Goal: Information Seeking & Learning: Learn about a topic

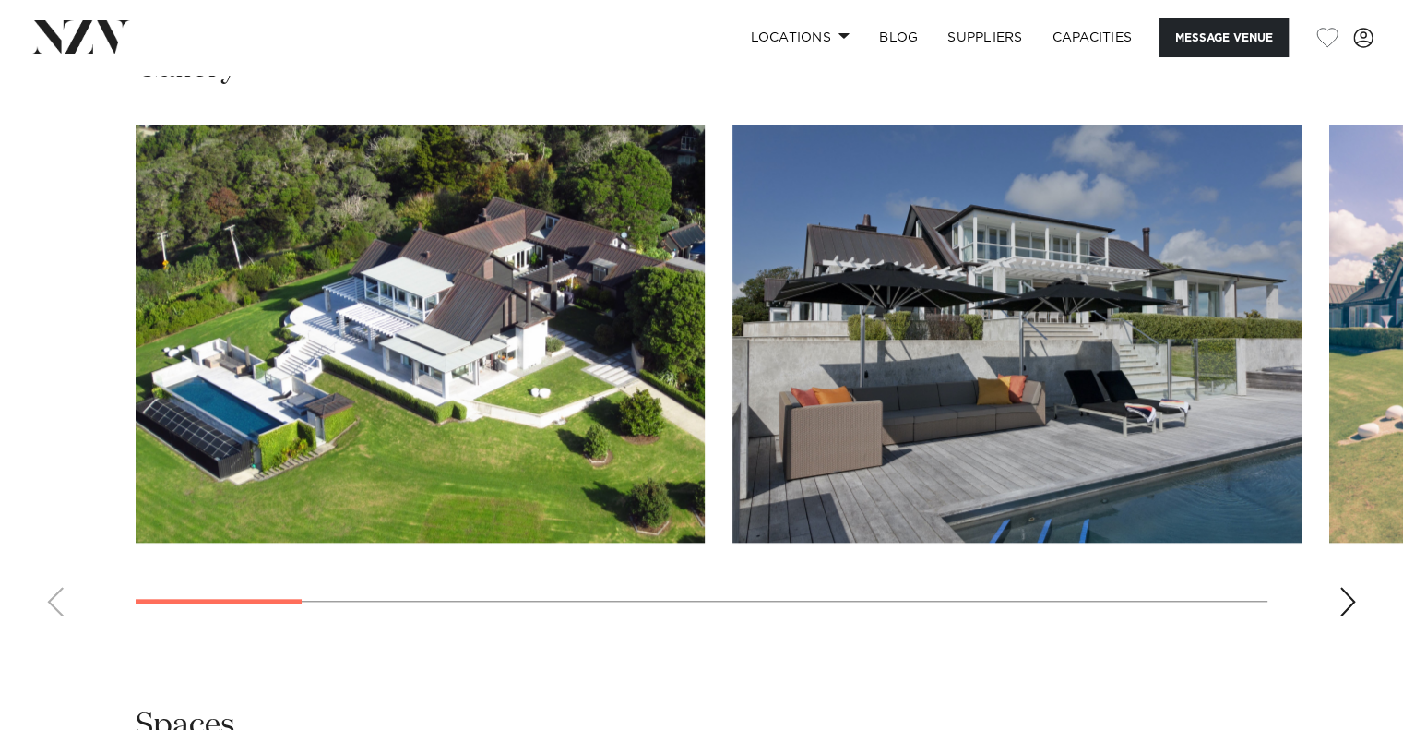
scroll to position [1677, 0]
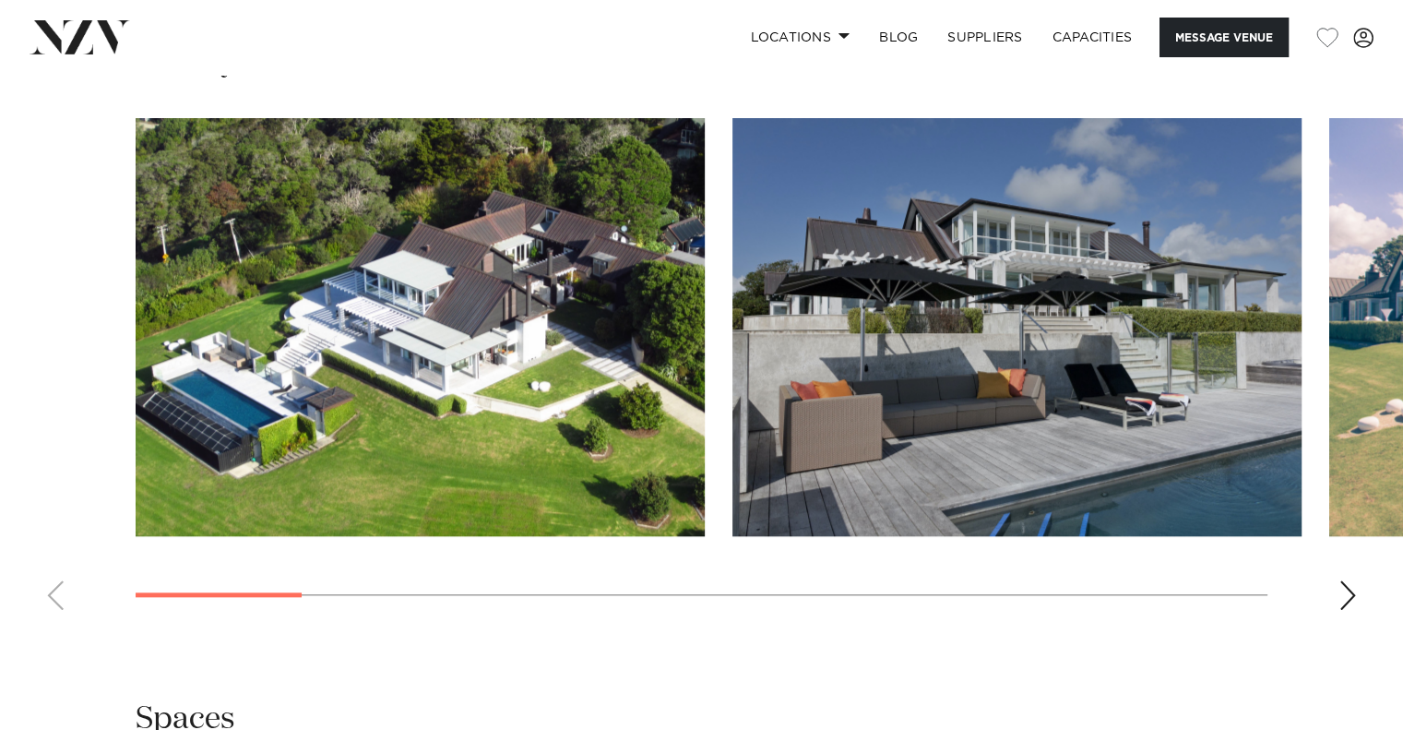
click at [638, 367] on img "1 / 13" at bounding box center [420, 327] width 569 height 418
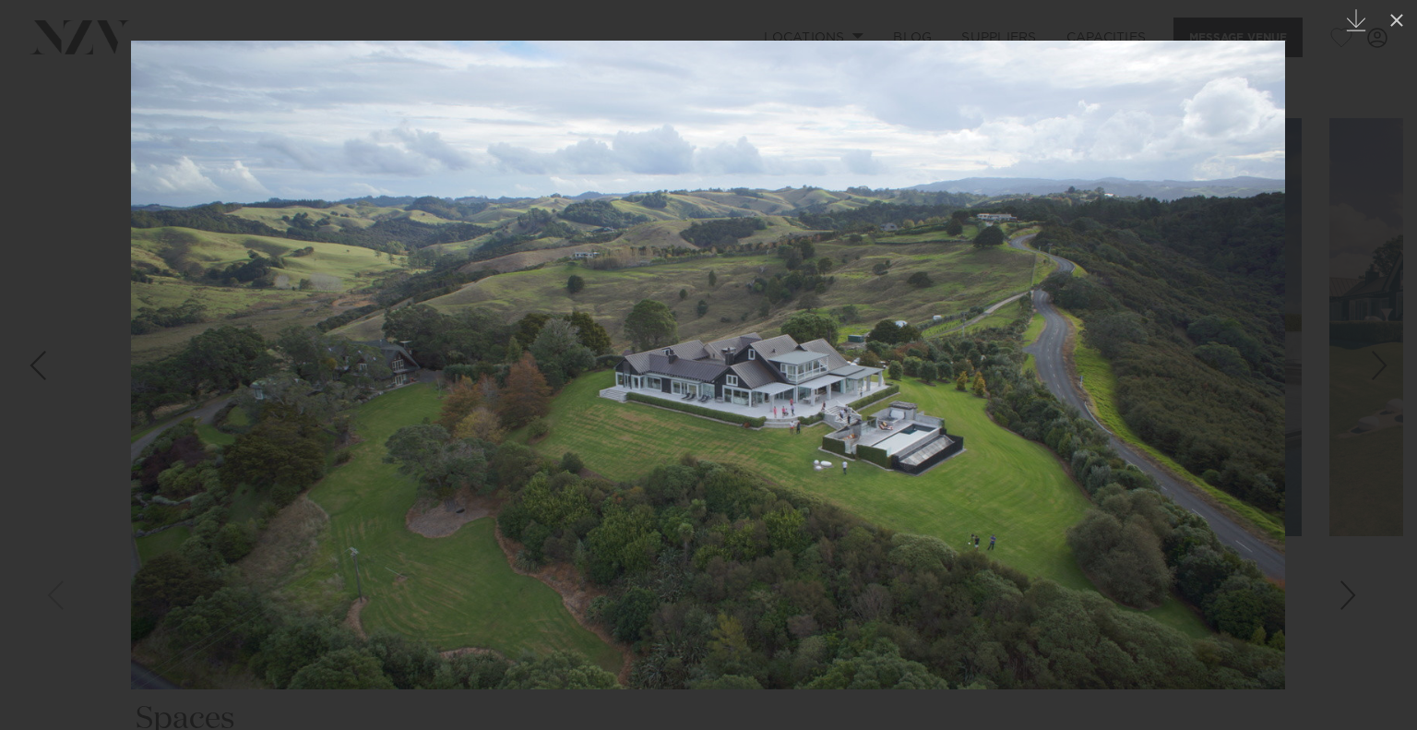
click at [1343, 332] on div at bounding box center [708, 365] width 1417 height 730
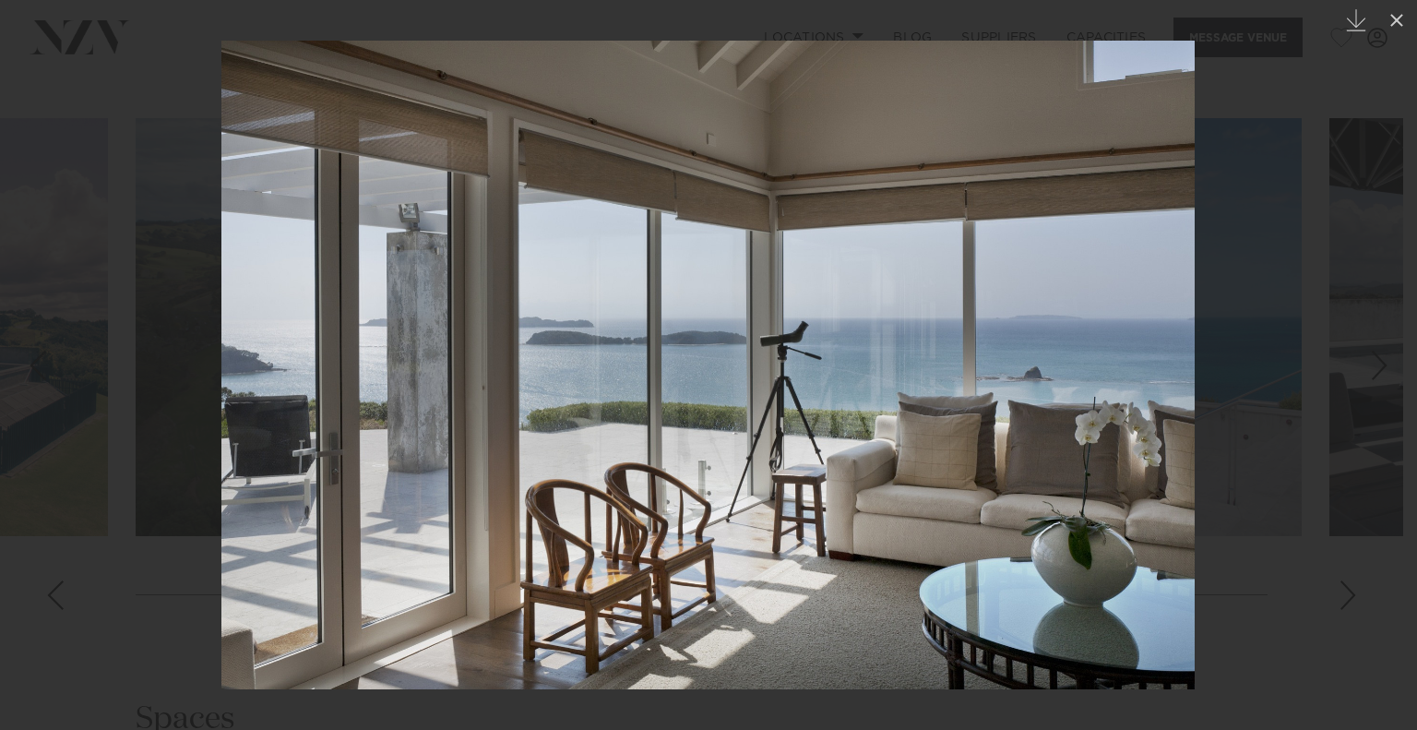
click at [1314, 151] on div at bounding box center [708, 365] width 1417 height 730
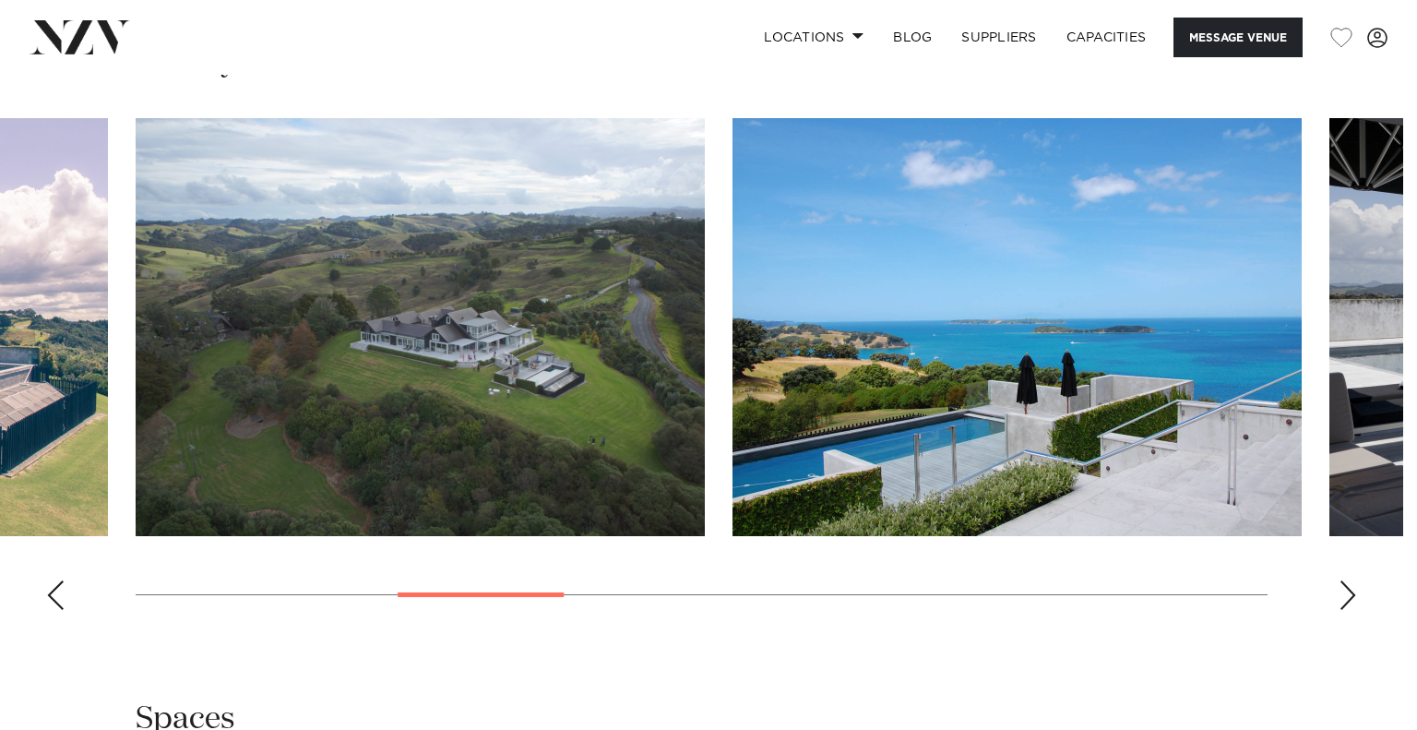
click at [1314, 151] on div at bounding box center [708, 365] width 1417 height 730
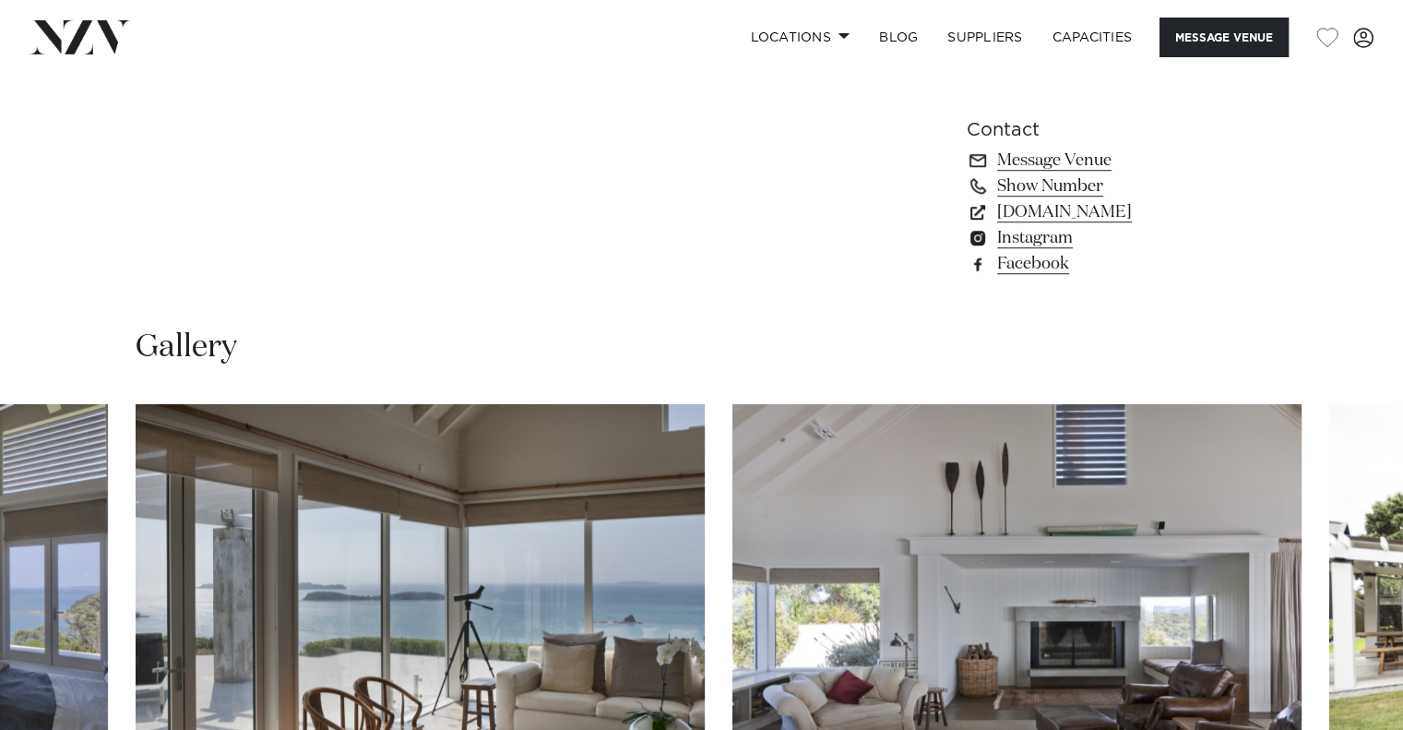
scroll to position [1203, 0]
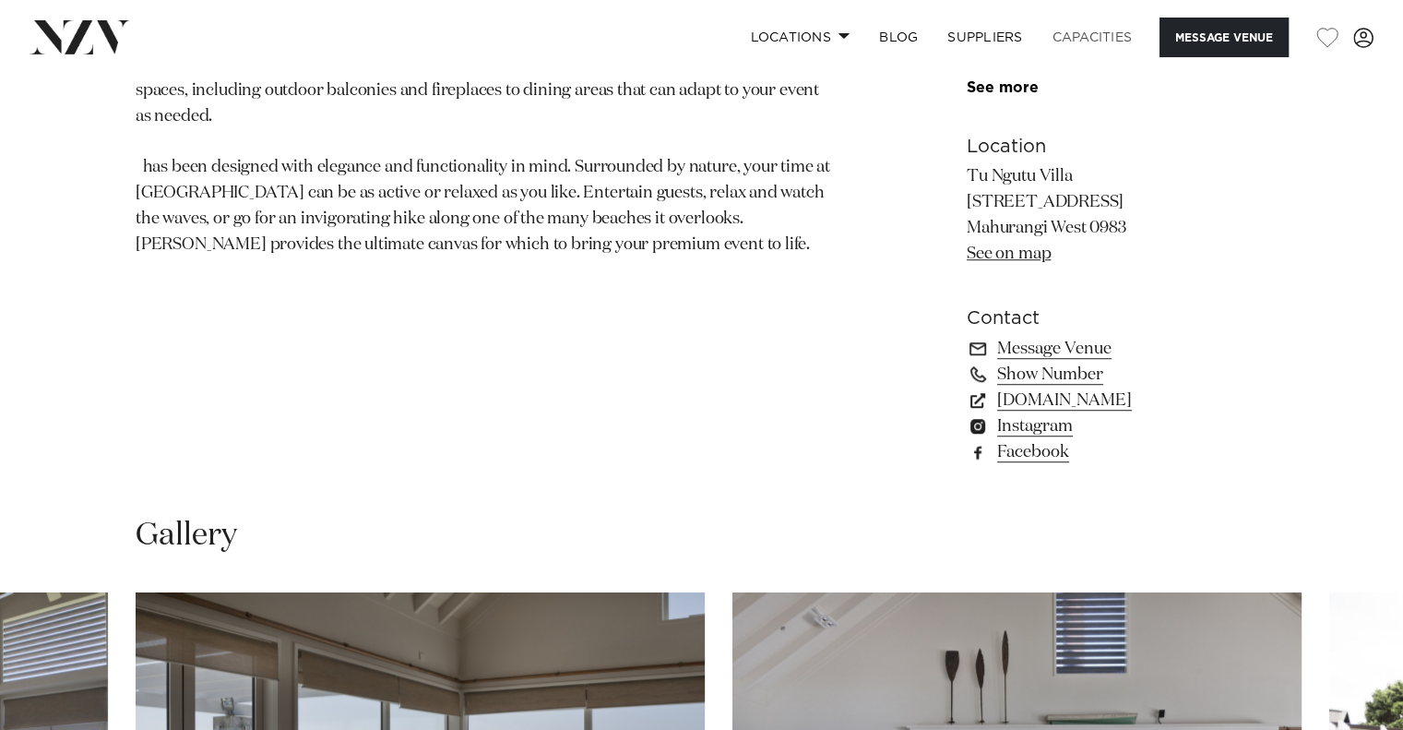
click at [1103, 50] on link "Capacities" at bounding box center [1093, 38] width 110 height 40
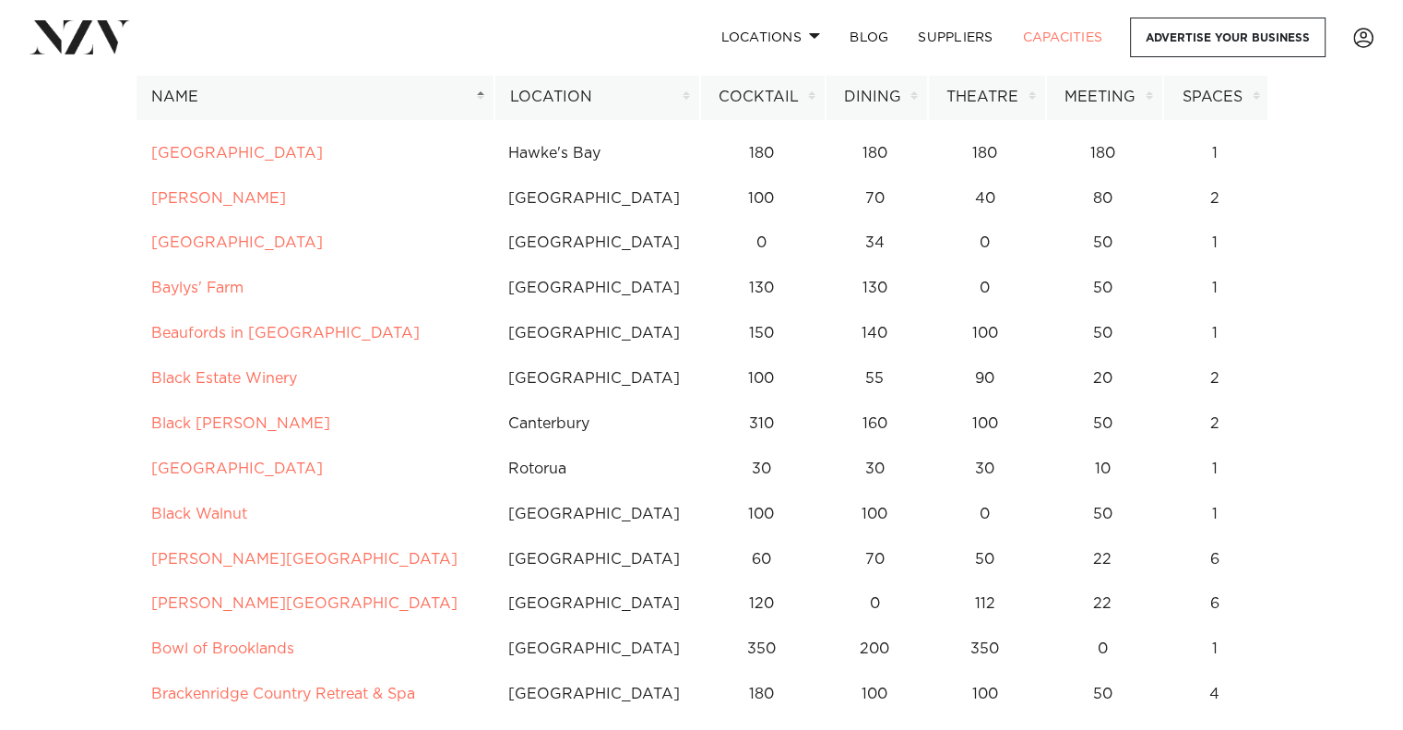
scroll to position [1032, 0]
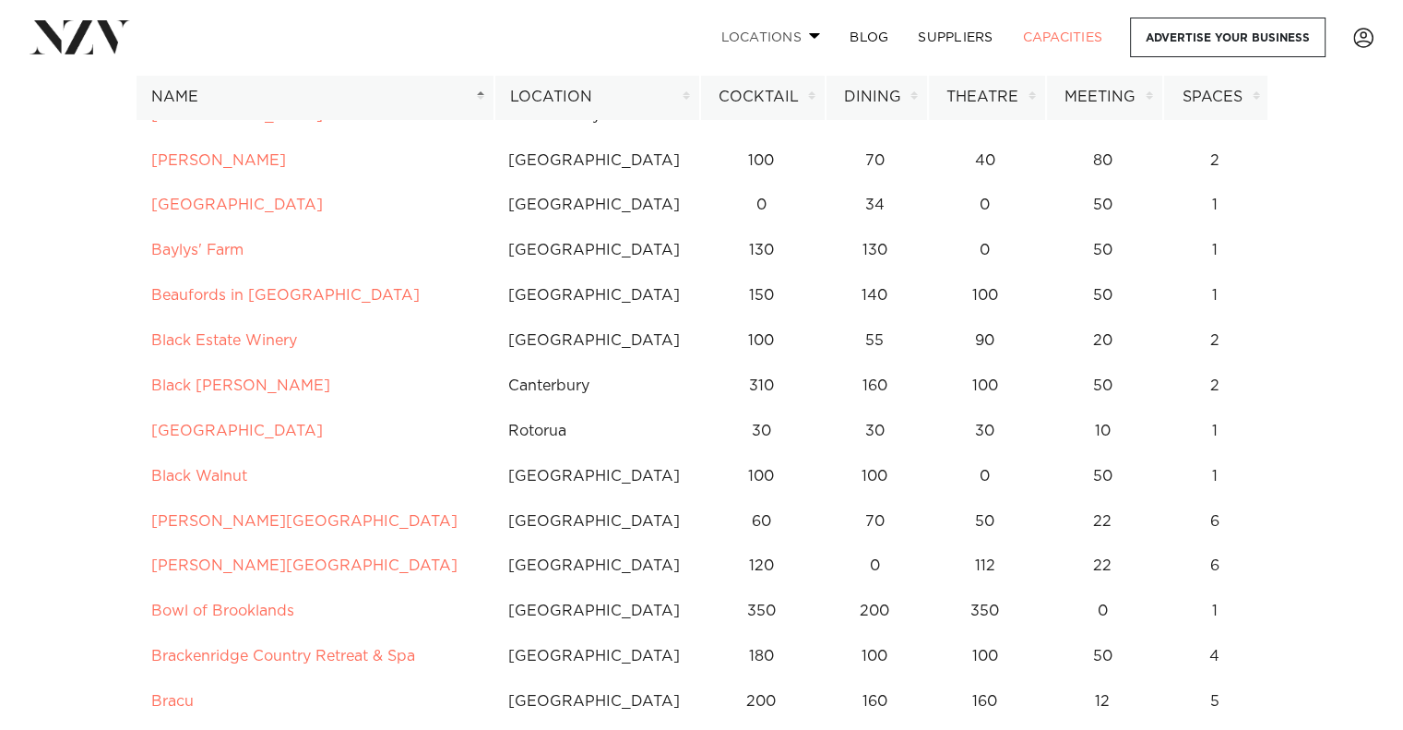
click at [801, 46] on link "Locations" at bounding box center [770, 38] width 129 height 40
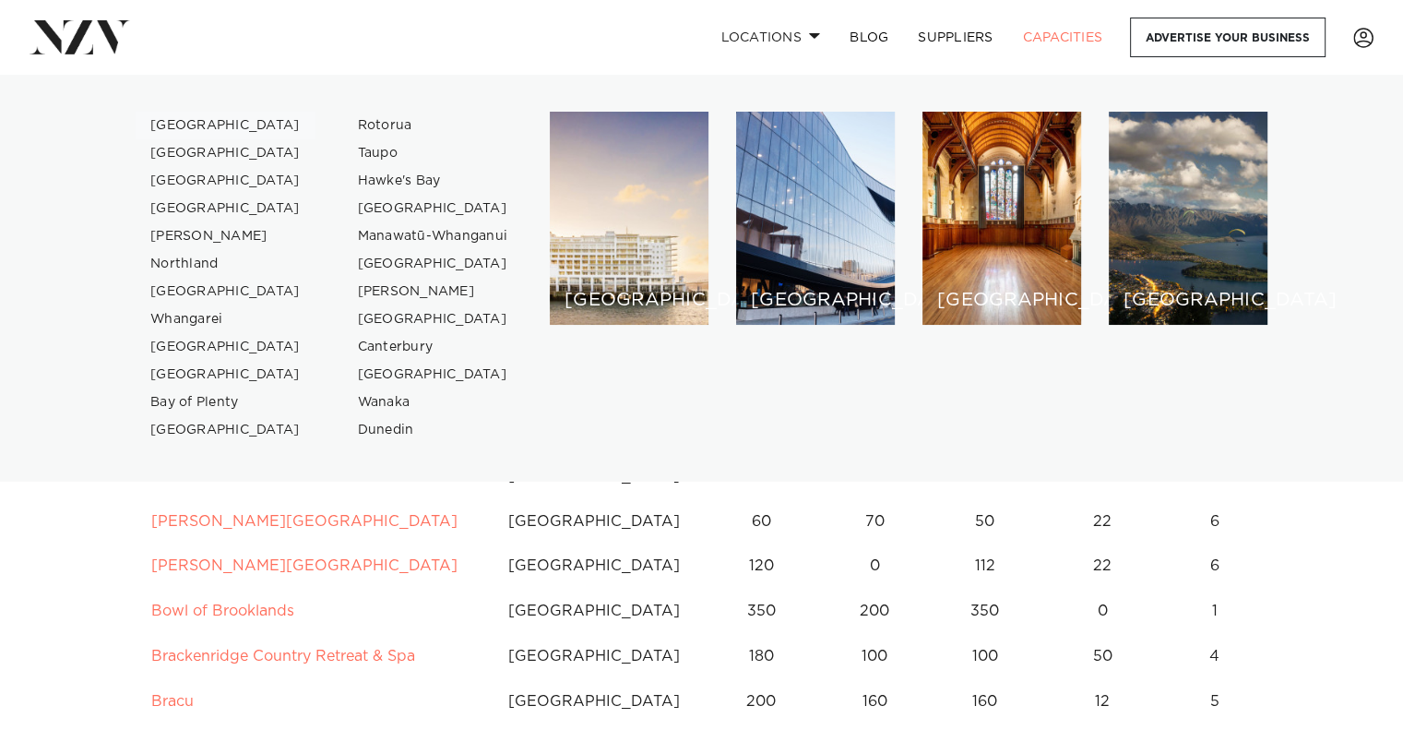
click at [193, 125] on link "[GEOGRAPHIC_DATA]" at bounding box center [226, 126] width 180 height 28
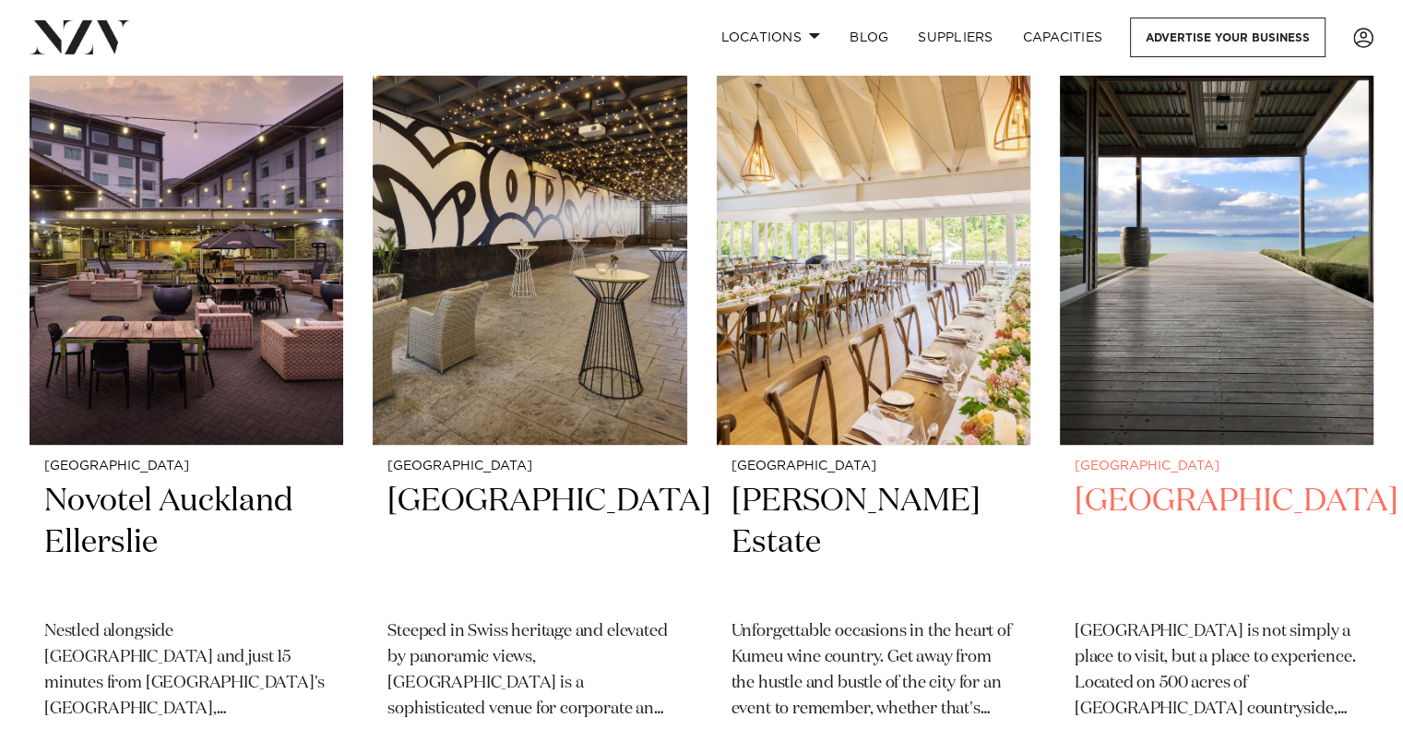
scroll to position [797, 0]
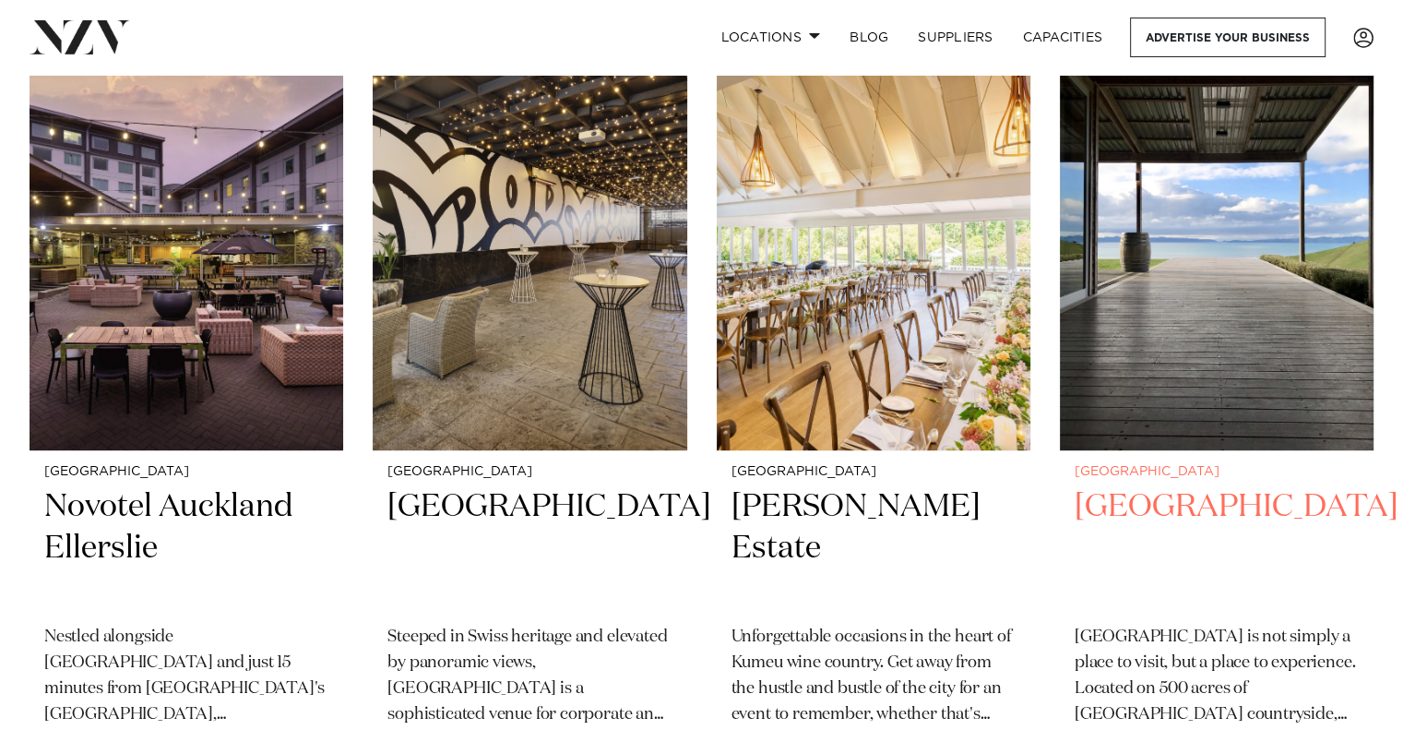
click at [1196, 382] on img at bounding box center [1217, 239] width 314 height 421
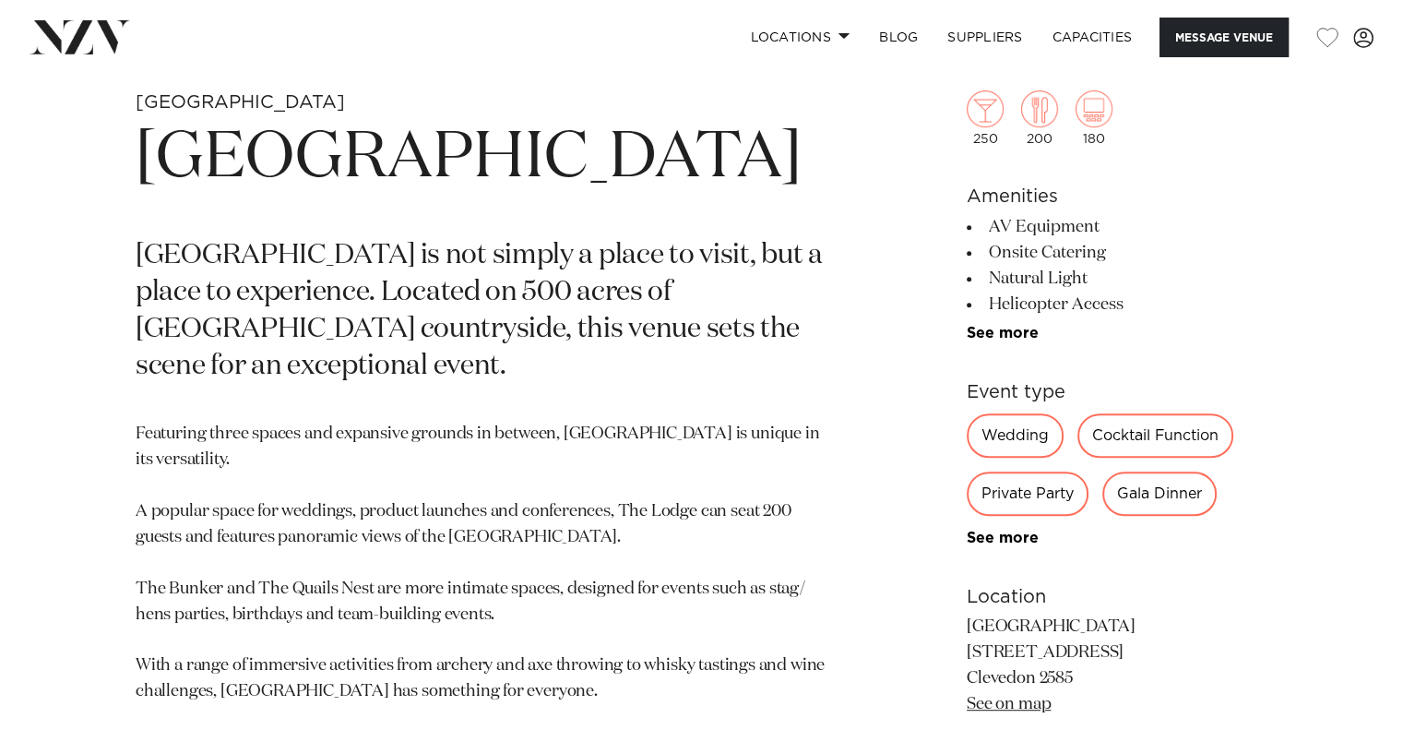
scroll to position [720, 0]
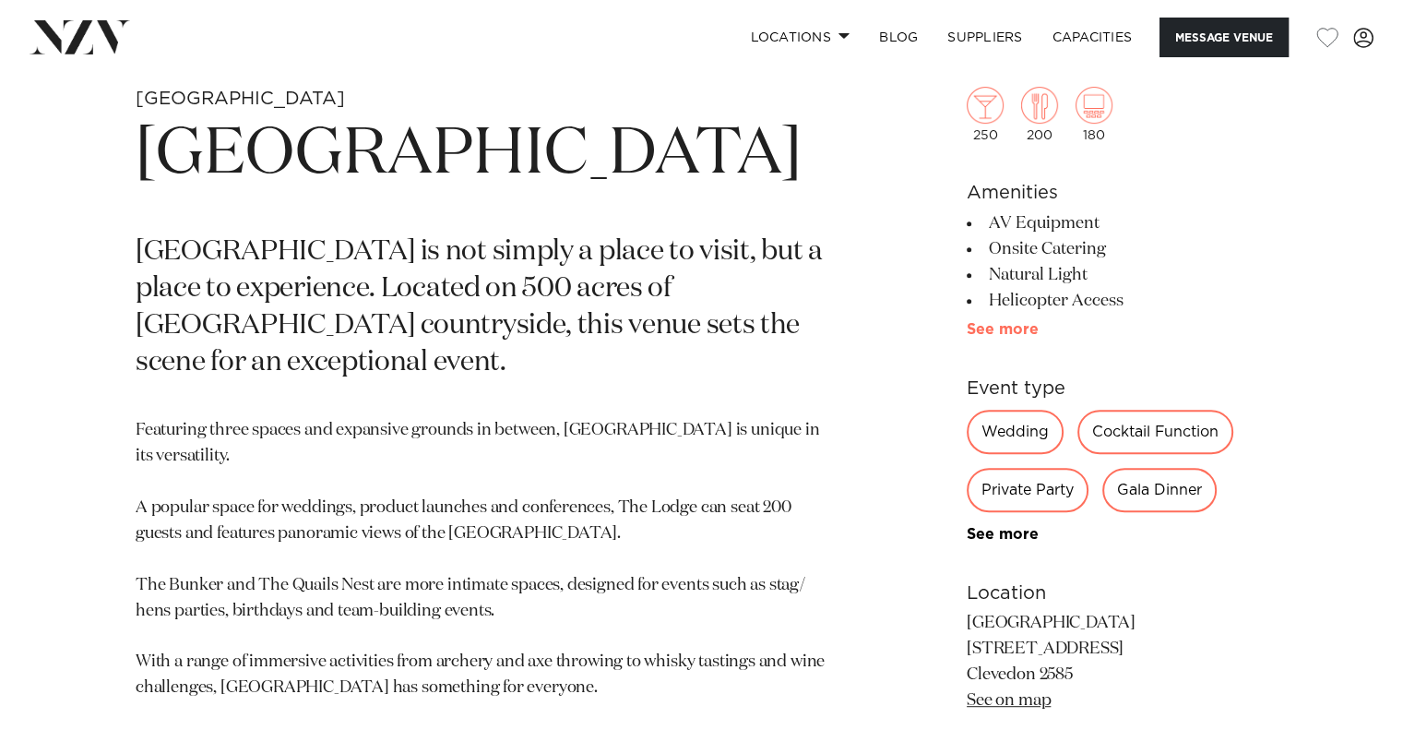
click at [996, 328] on link "See more" at bounding box center [1039, 329] width 144 height 15
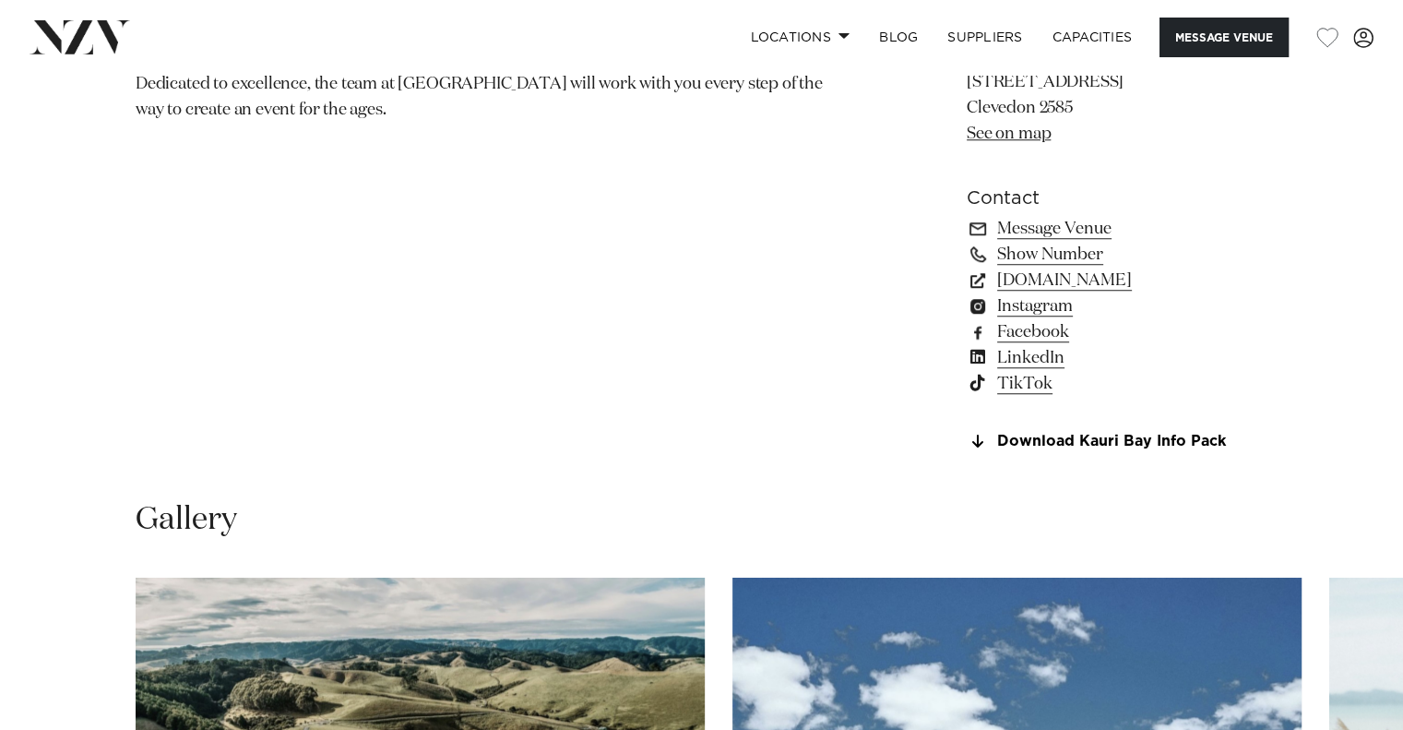
scroll to position [1993, 0]
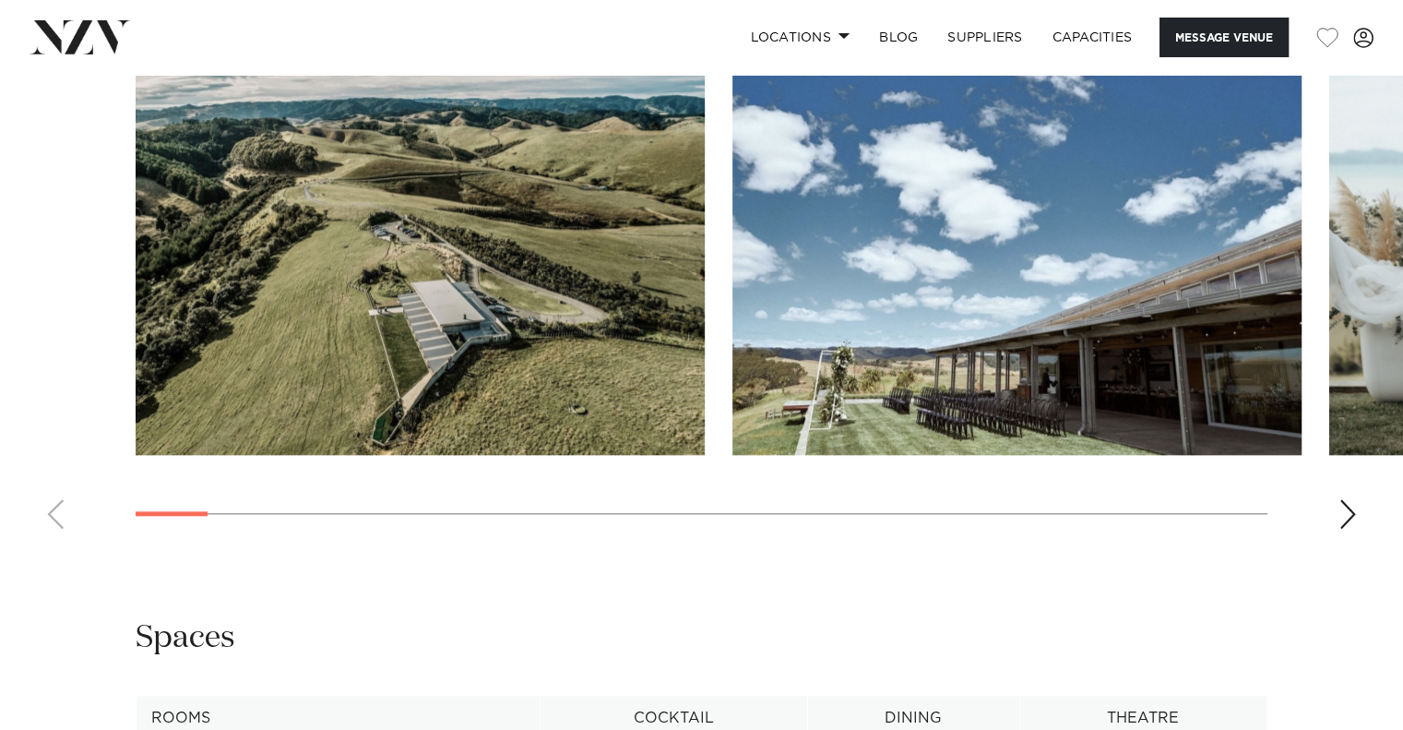
click at [1333, 507] on swiper-container at bounding box center [701, 290] width 1403 height 507
click at [1359, 501] on swiper-container at bounding box center [701, 290] width 1403 height 507
click at [1334, 518] on swiper-container at bounding box center [701, 290] width 1403 height 507
click at [1344, 511] on div "Next slide" at bounding box center [1348, 514] width 18 height 30
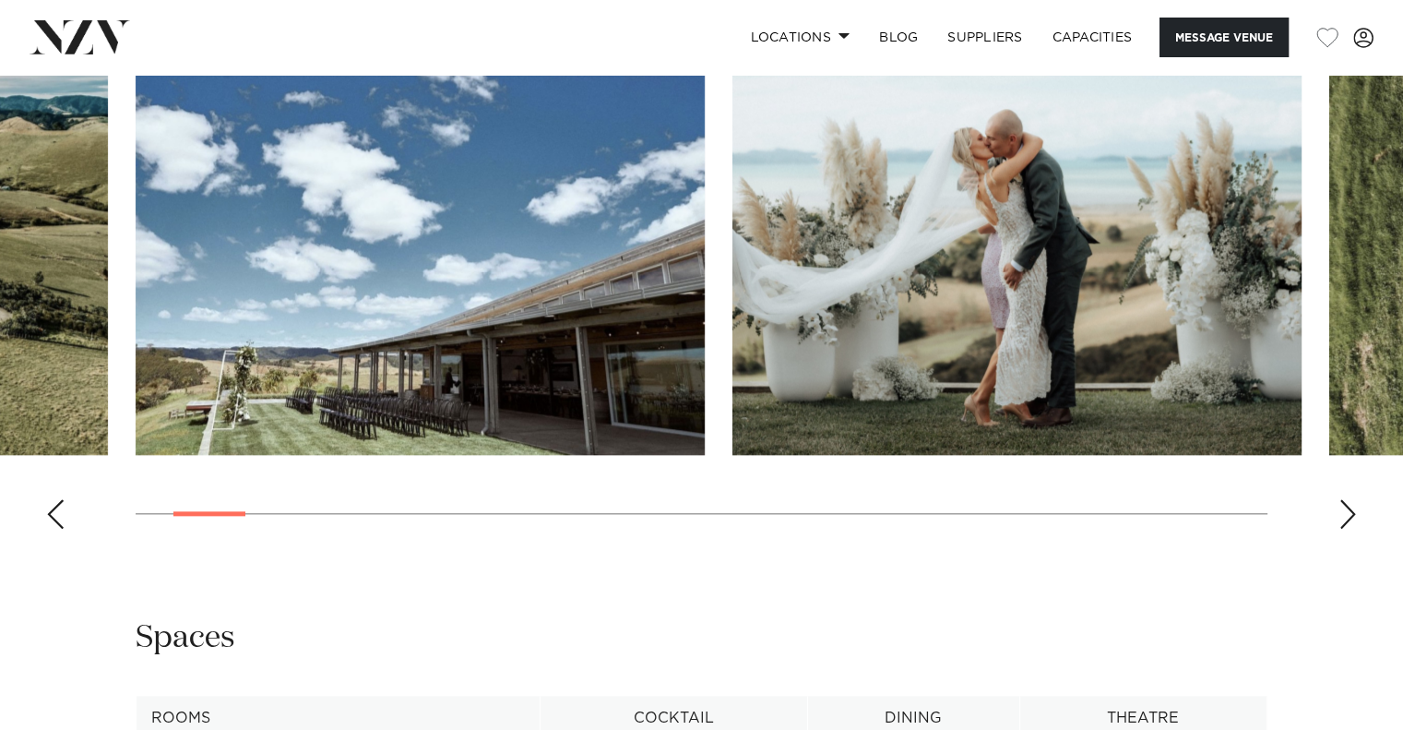
click at [1344, 511] on div "Next slide" at bounding box center [1348, 514] width 18 height 30
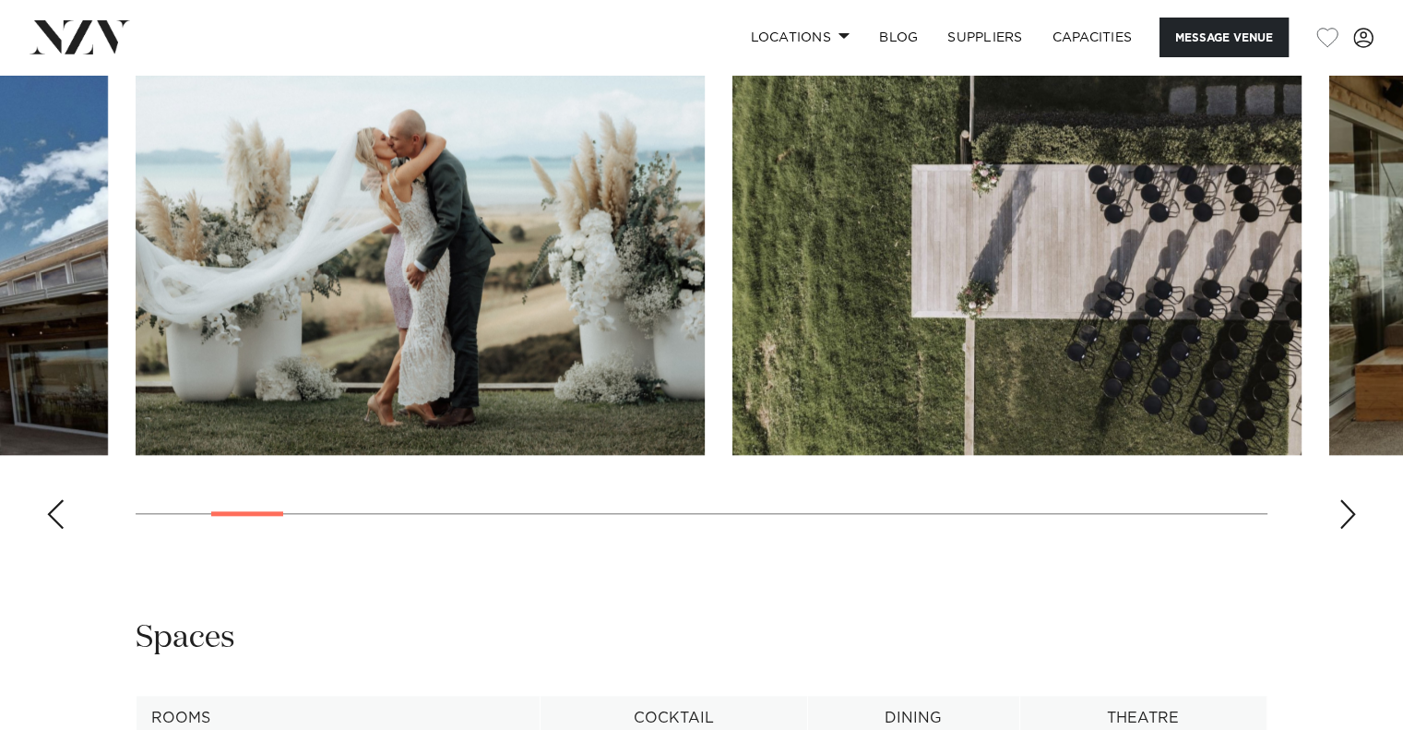
click at [1344, 511] on div "Next slide" at bounding box center [1348, 514] width 18 height 30
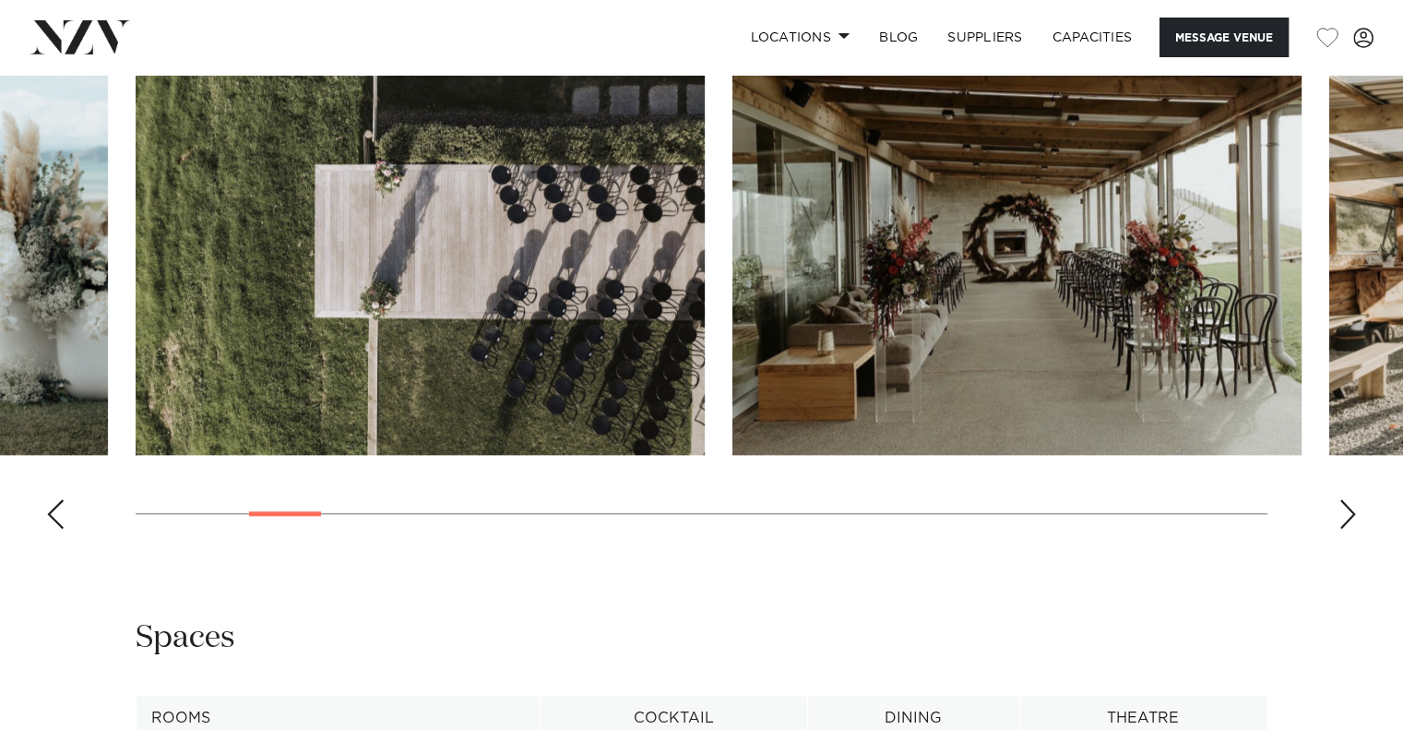
click at [1344, 511] on div "Next slide" at bounding box center [1348, 514] width 18 height 30
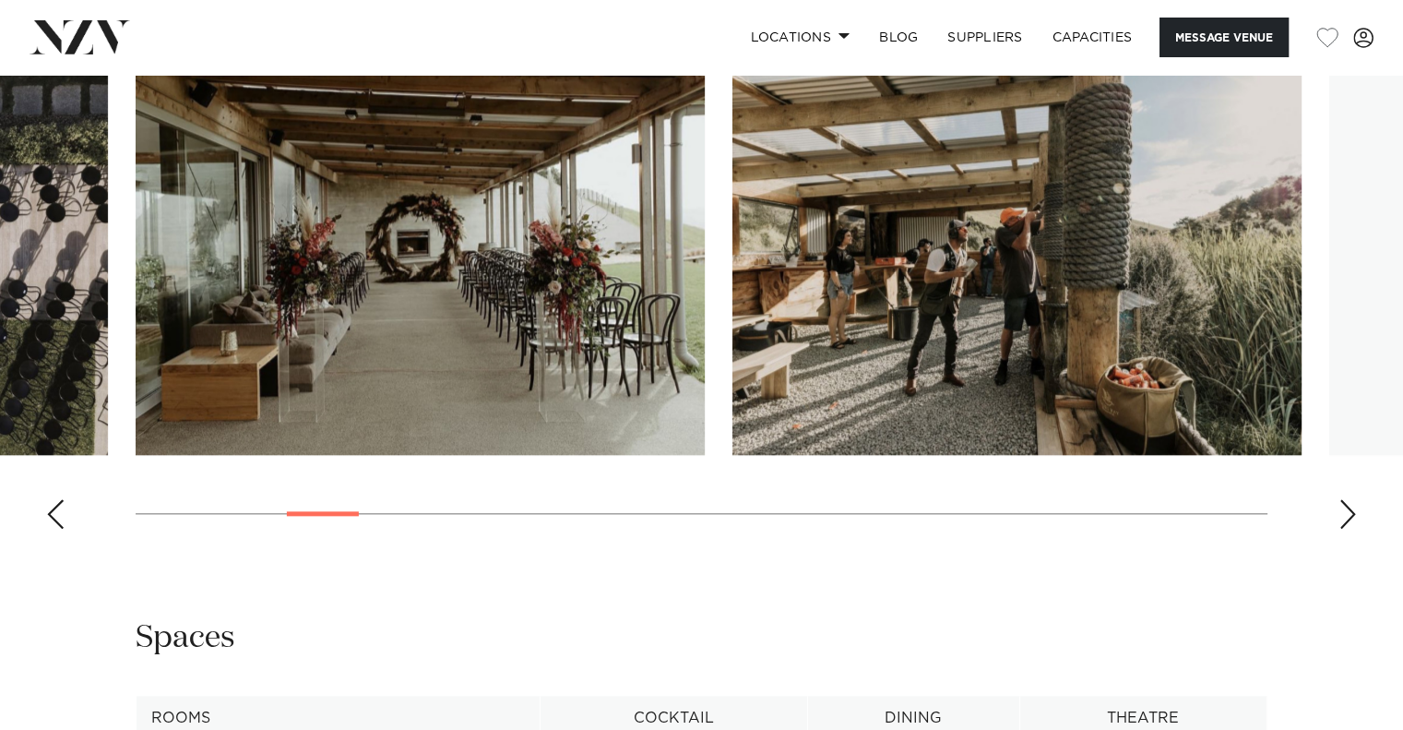
click at [1344, 511] on div "Next slide" at bounding box center [1348, 514] width 18 height 30
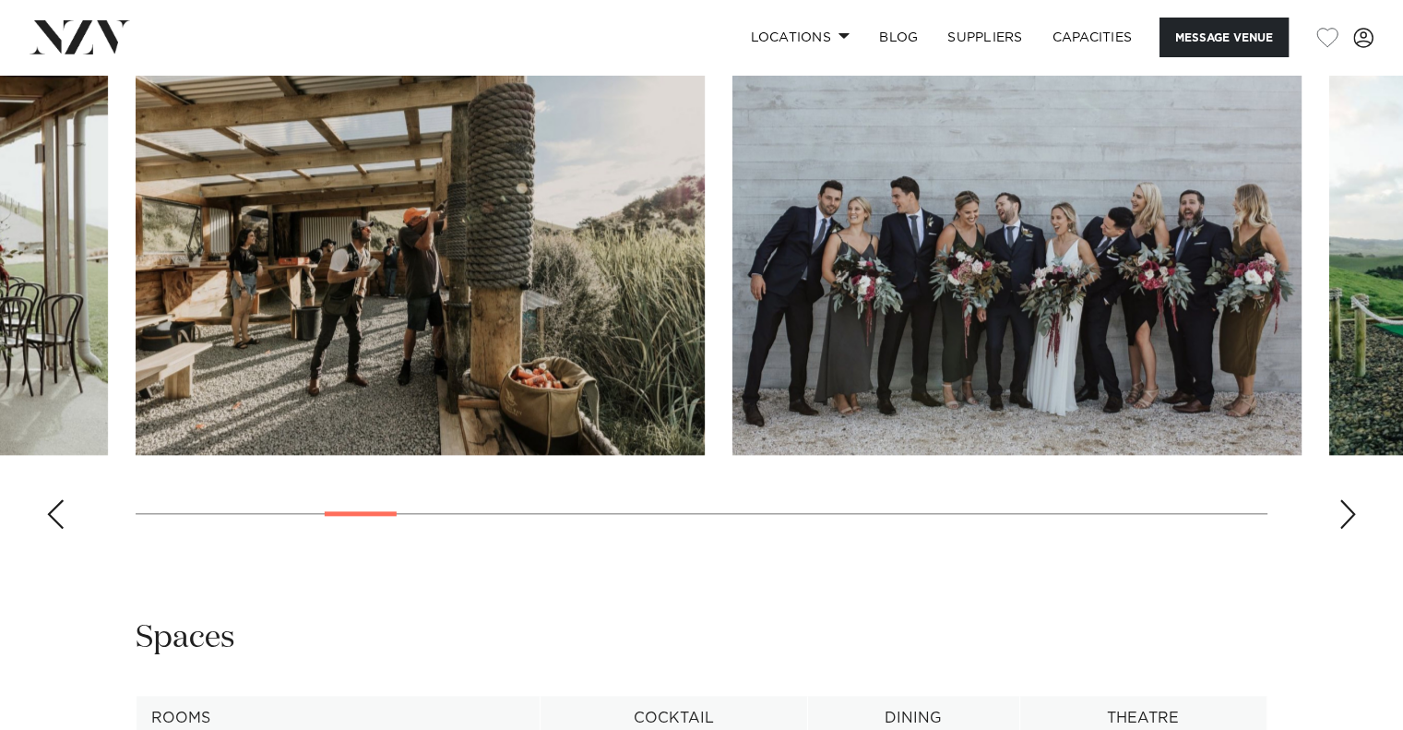
click at [1344, 511] on div "Next slide" at bounding box center [1348, 514] width 18 height 30
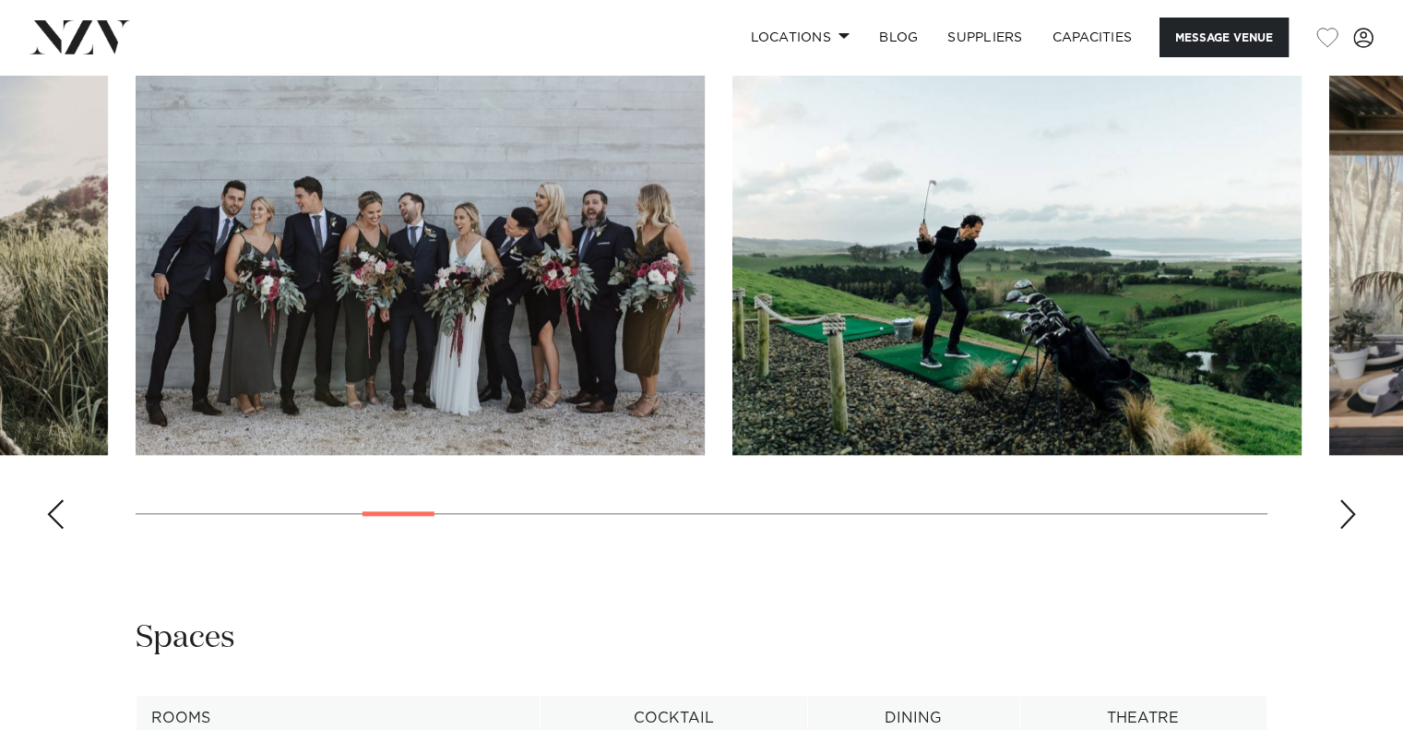
click at [1344, 511] on div "Next slide" at bounding box center [1348, 514] width 18 height 30
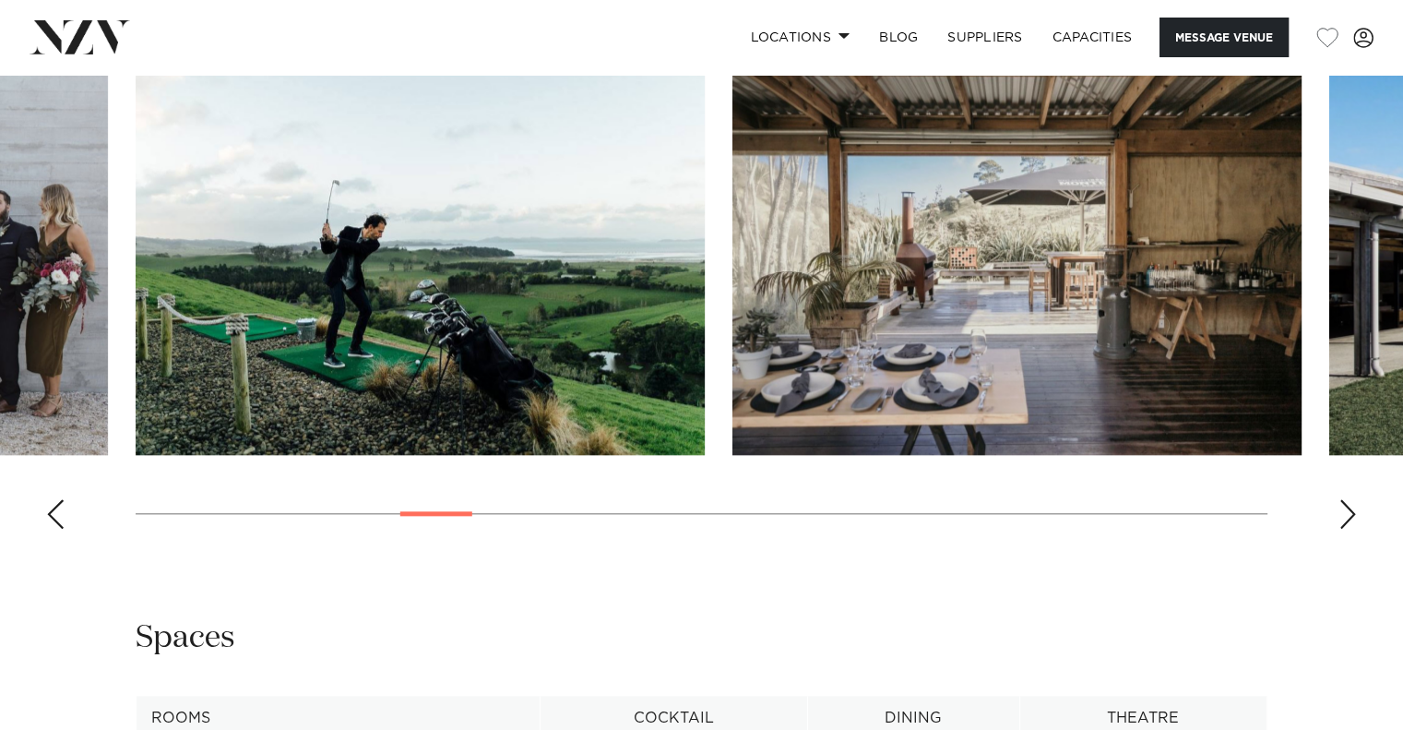
click at [1344, 511] on div "Next slide" at bounding box center [1348, 514] width 18 height 30
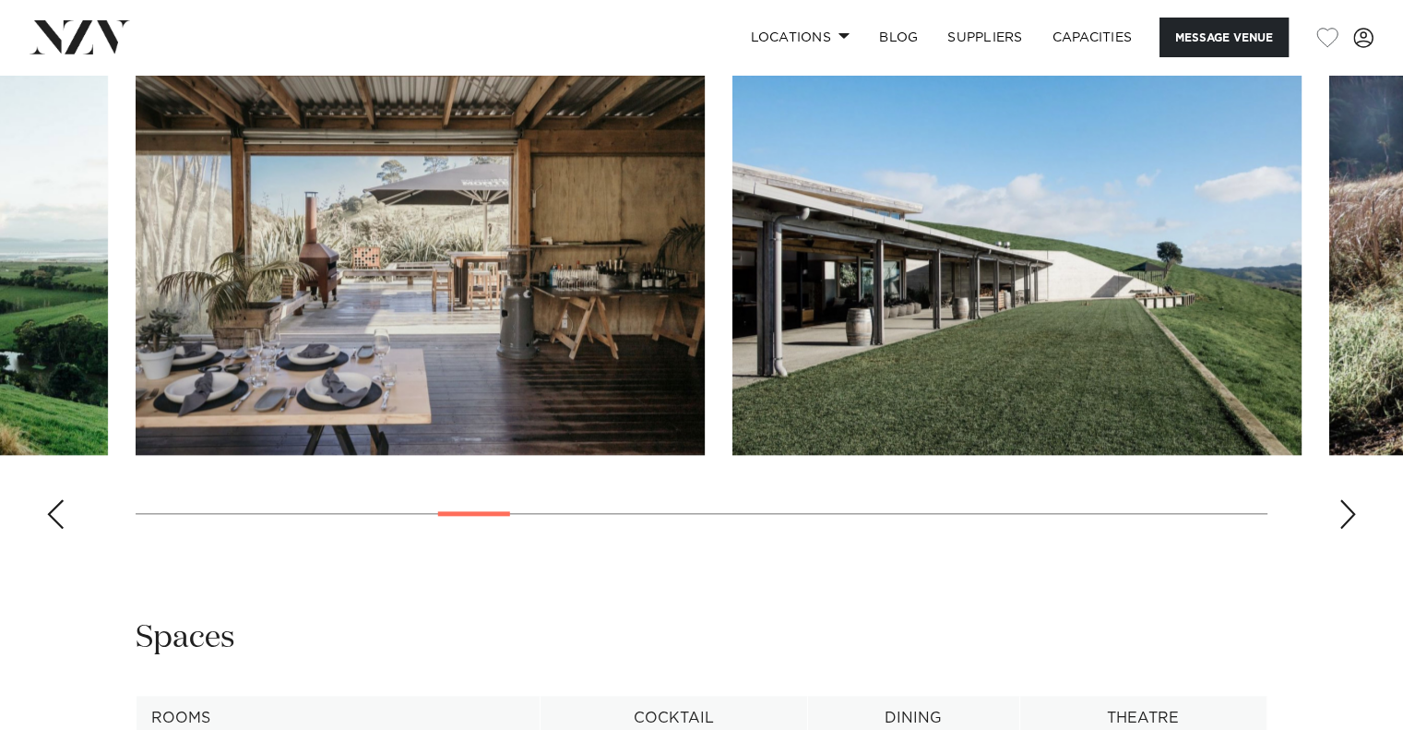
click at [1344, 511] on div "Next slide" at bounding box center [1348, 514] width 18 height 30
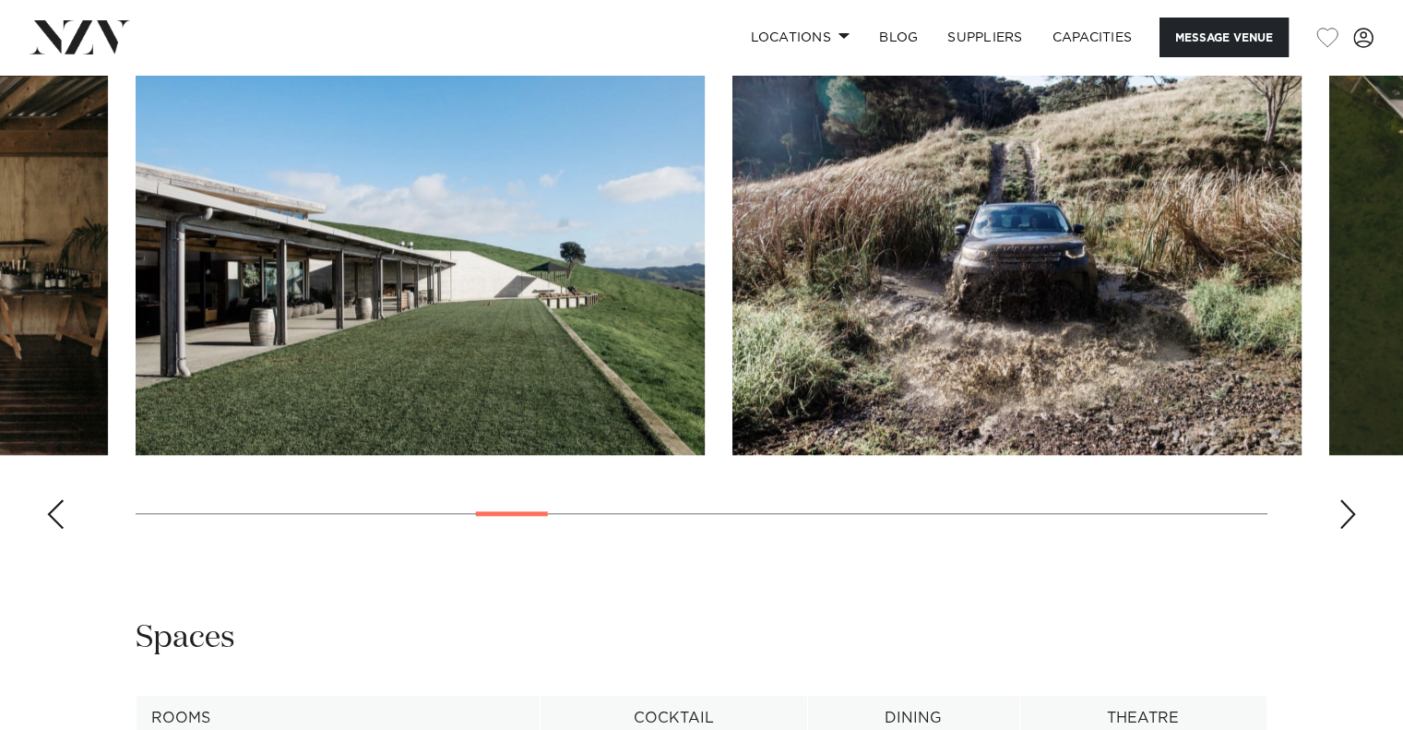
click at [1344, 511] on div "Next slide" at bounding box center [1348, 514] width 18 height 30
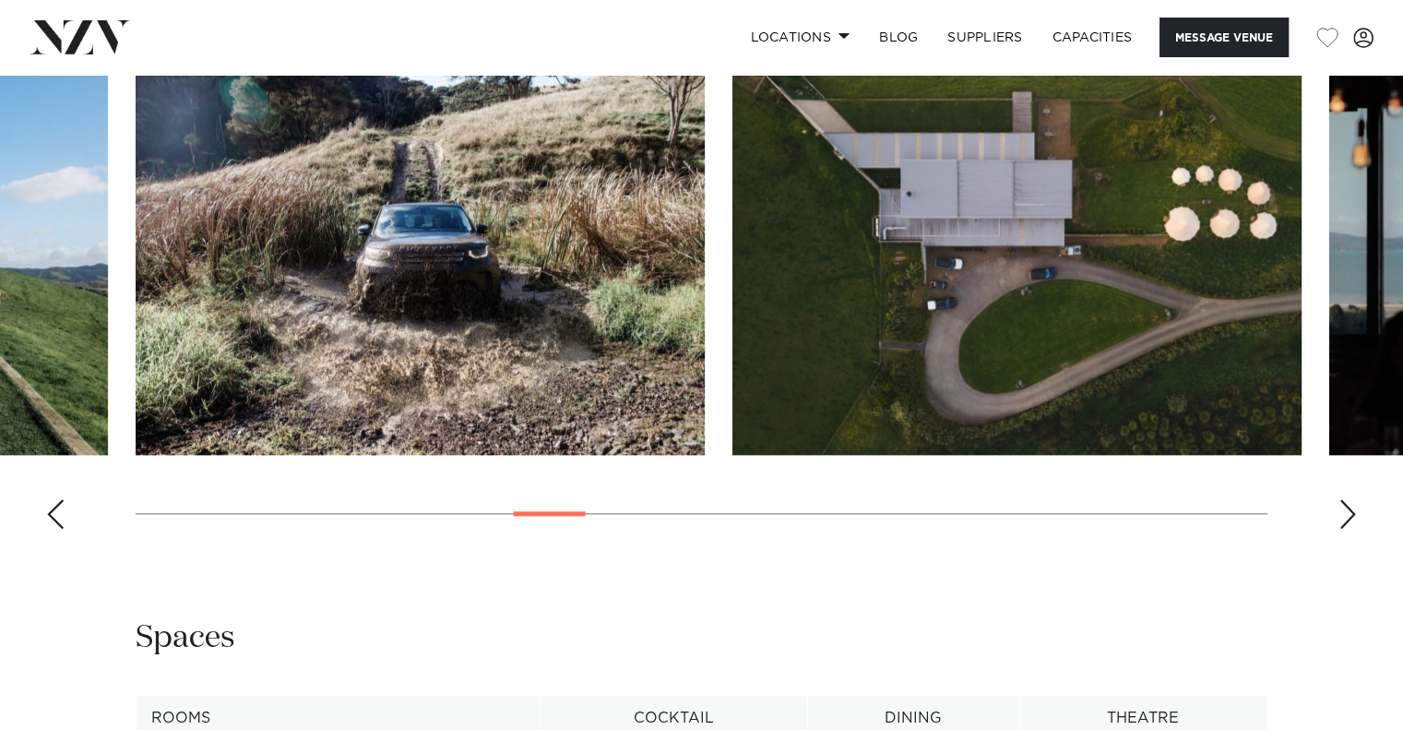
click at [1344, 511] on div "Next slide" at bounding box center [1348, 514] width 18 height 30
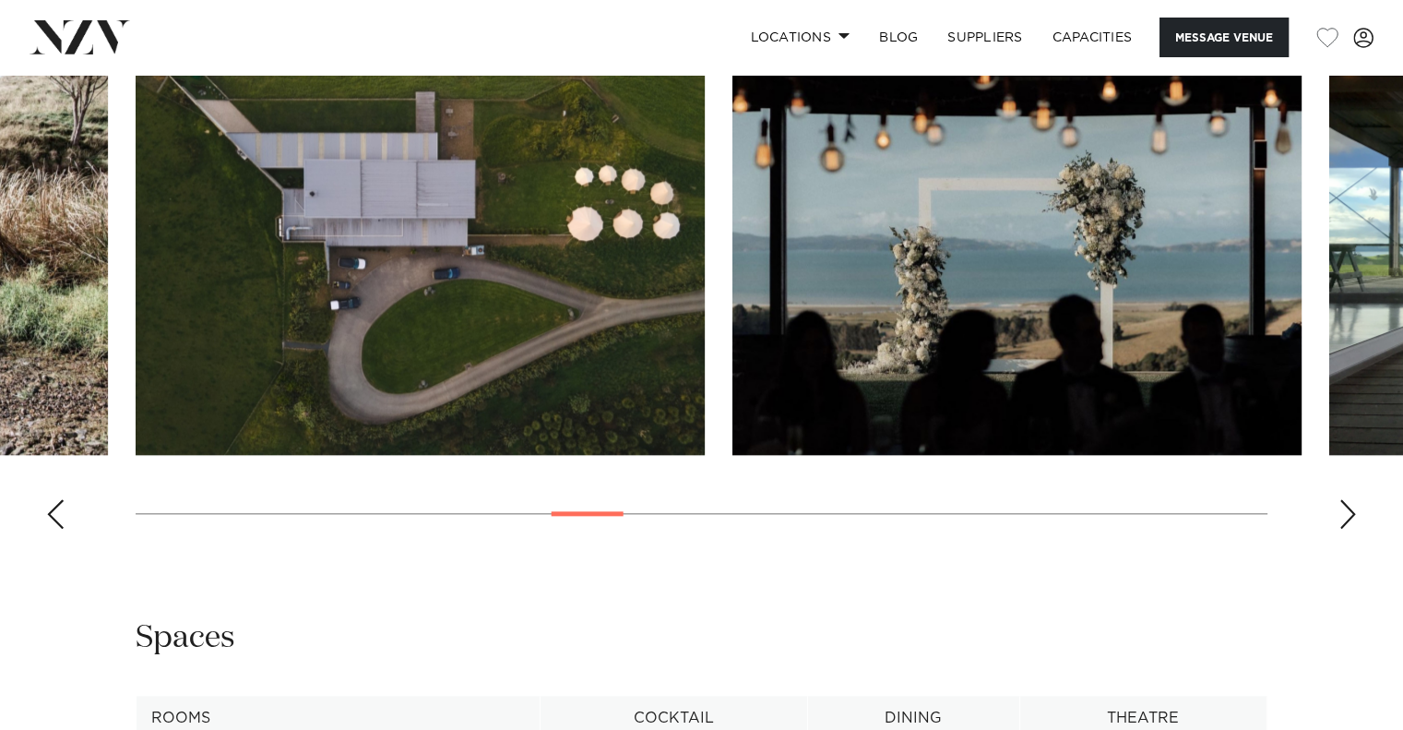
click at [1344, 511] on div "Next slide" at bounding box center [1348, 514] width 18 height 30
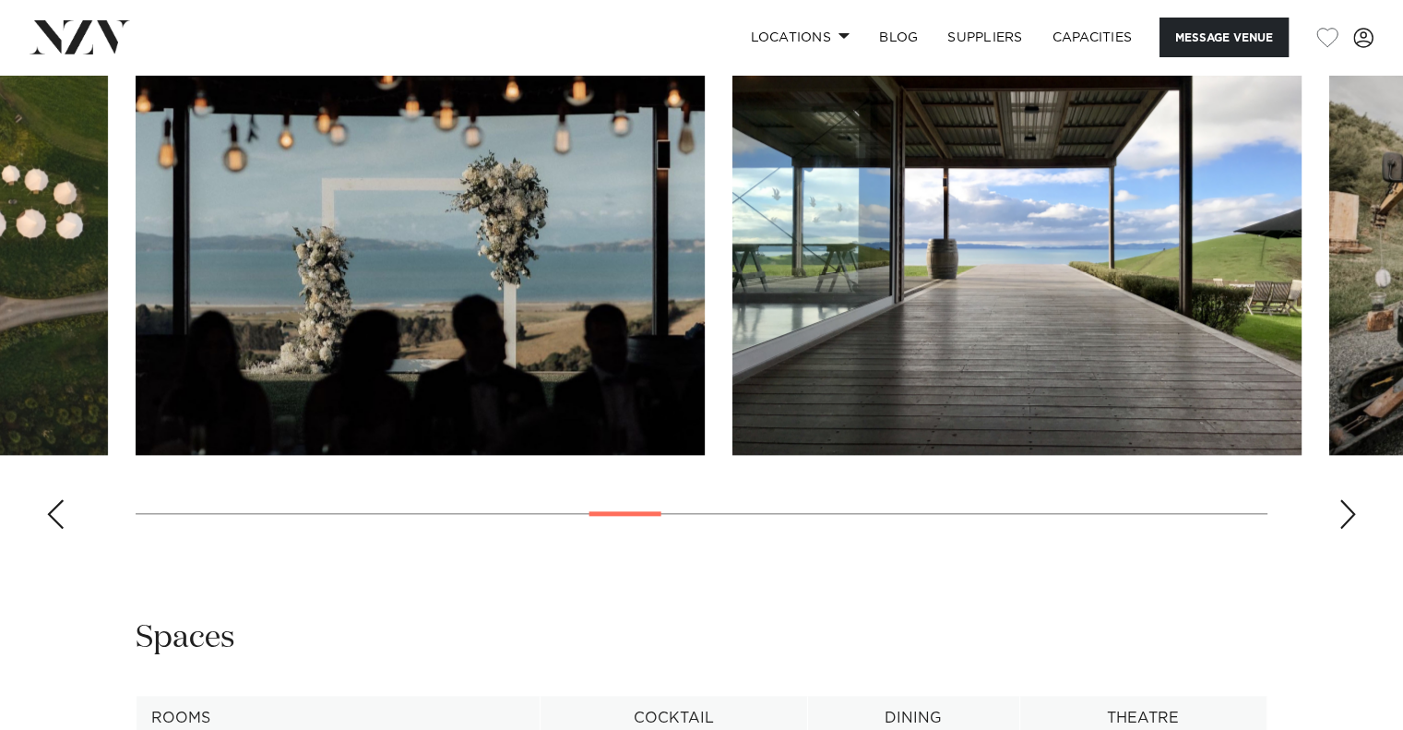
click at [1344, 511] on div "Next slide" at bounding box center [1348, 514] width 18 height 30
